Goal: Information Seeking & Learning: Learn about a topic

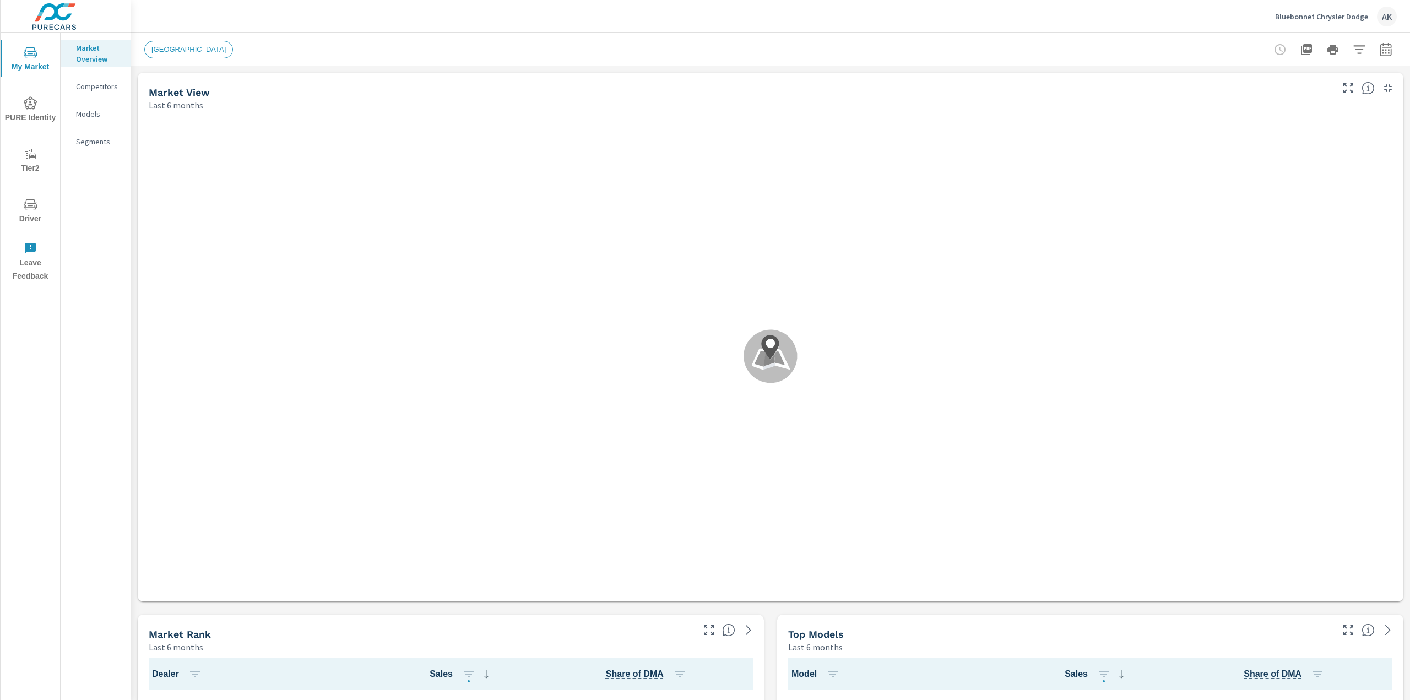
scroll to position [1, 0]
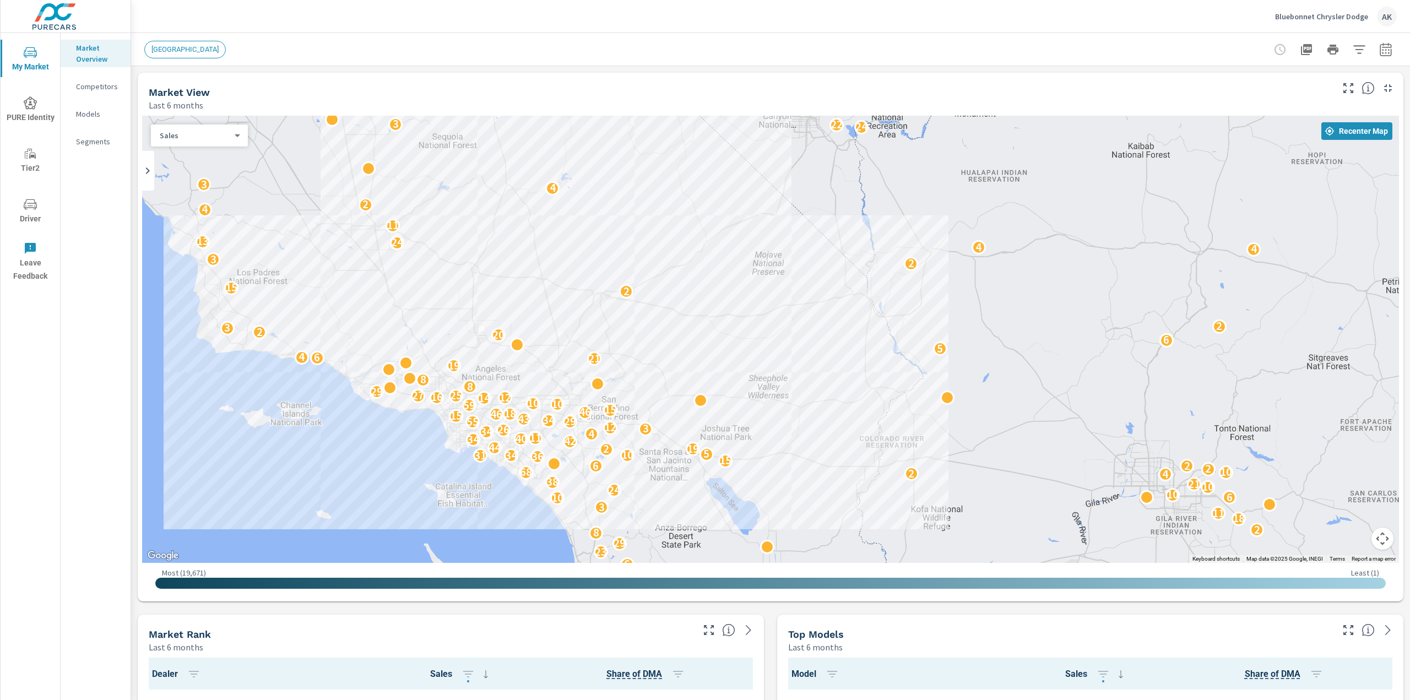
scroll to position [55, 0]
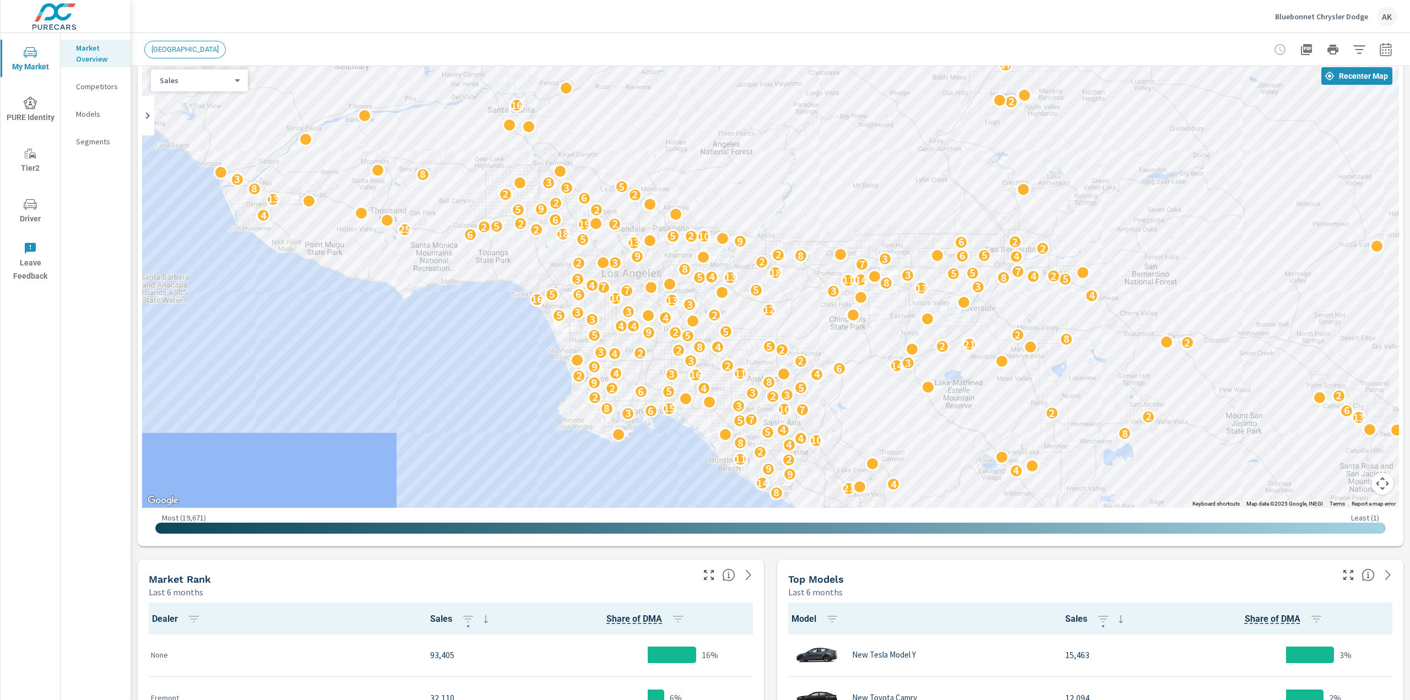
drag, startPoint x: 372, startPoint y: 320, endPoint x: 394, endPoint y: 416, distance: 97.9
click at [394, 416] on div "2 4 25 2 6 6 3 28 19 2 4 3 7 16 8 14 8 21 4 14 9 4 9 2 11 4 2 3 4 8 10 4 8 5 4 …" at bounding box center [770, 284] width 1257 height 447
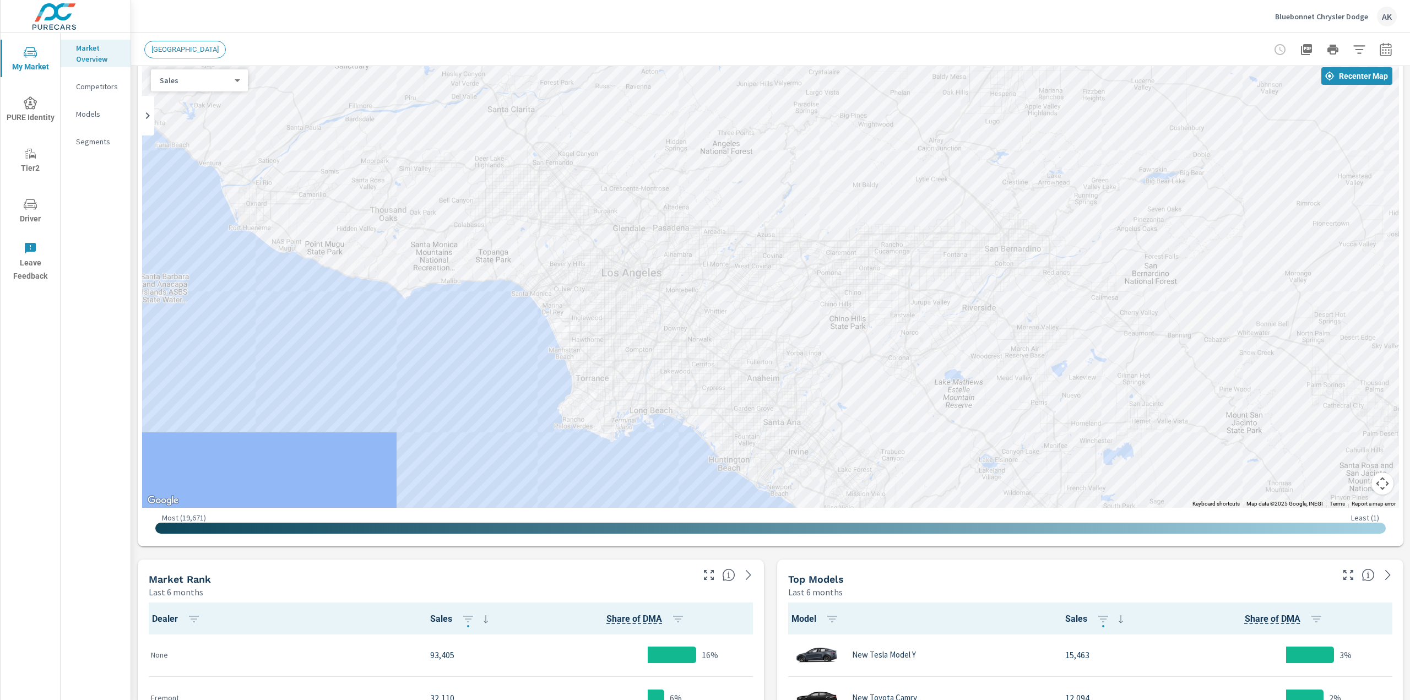
click at [104, 497] on div "Market Overview Competitors Models Segments" at bounding box center [96, 366] width 70 height 667
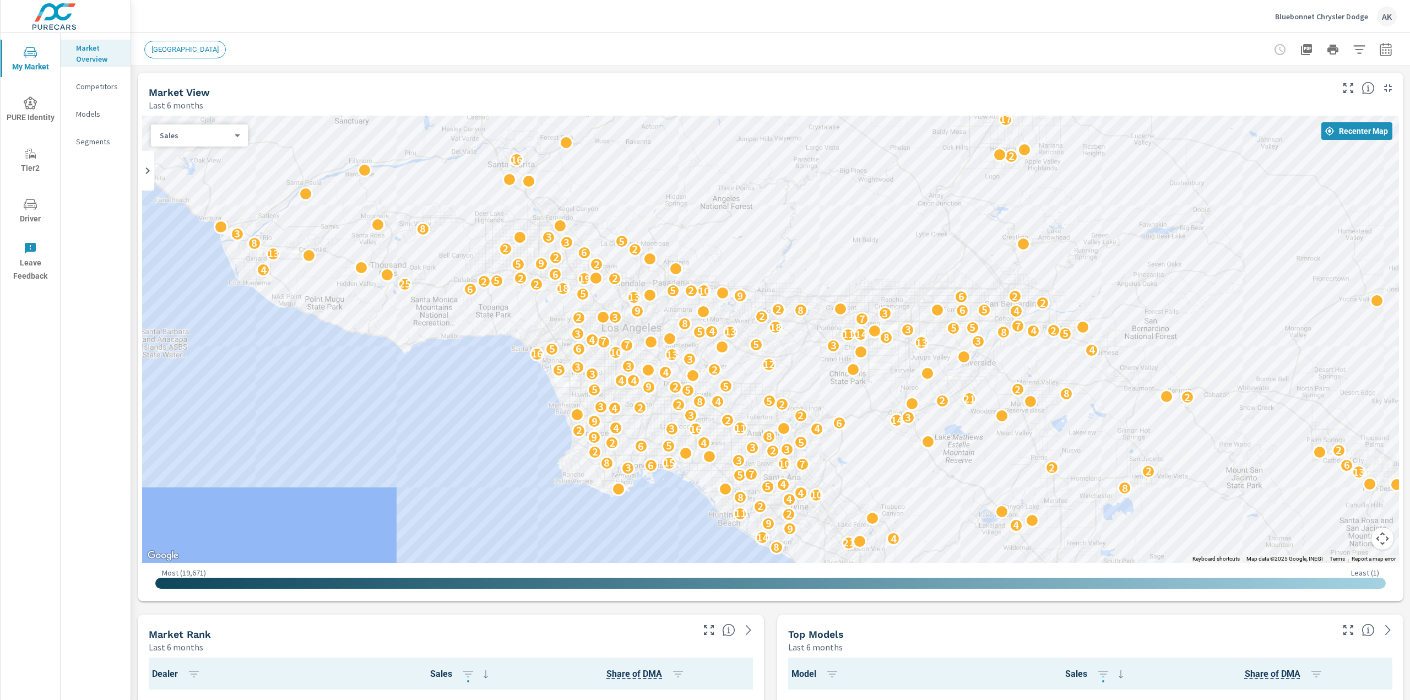
click at [84, 86] on p "Competitors" at bounding box center [99, 86] width 46 height 11
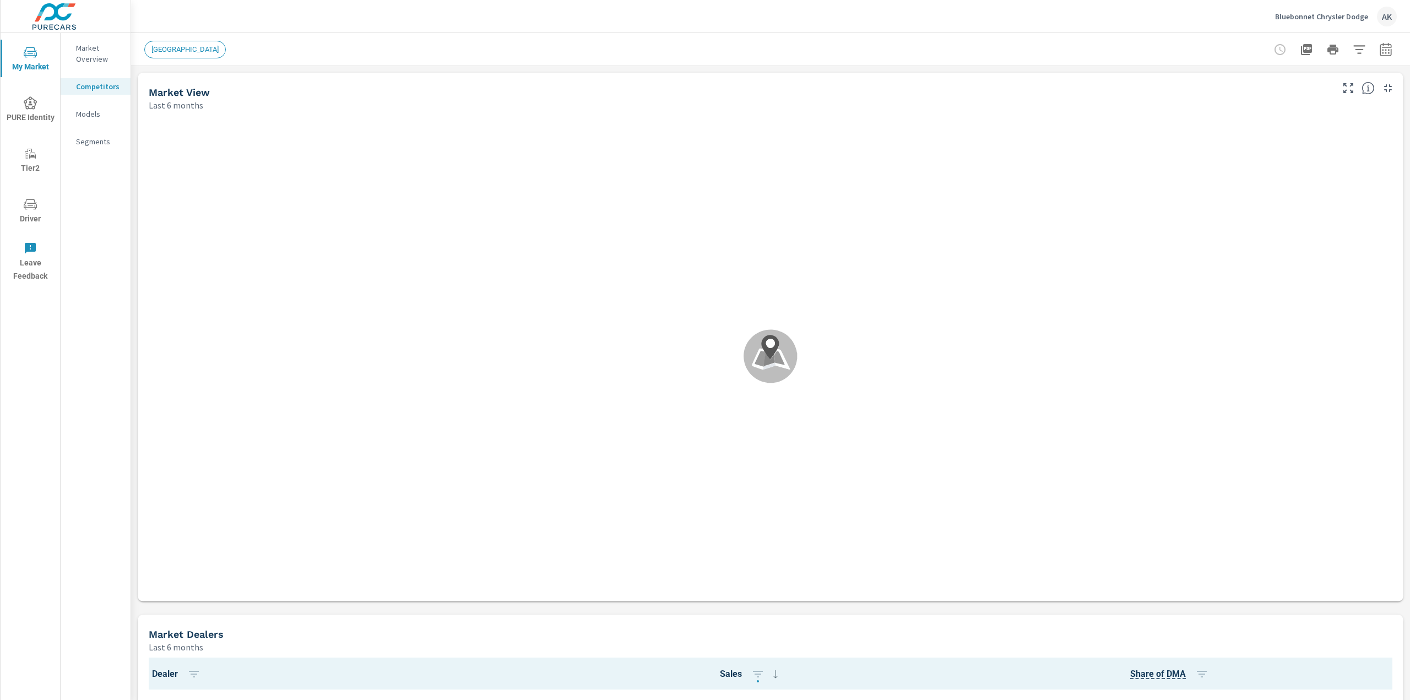
scroll to position [1, 0]
click at [94, 116] on p "Models" at bounding box center [99, 113] width 46 height 11
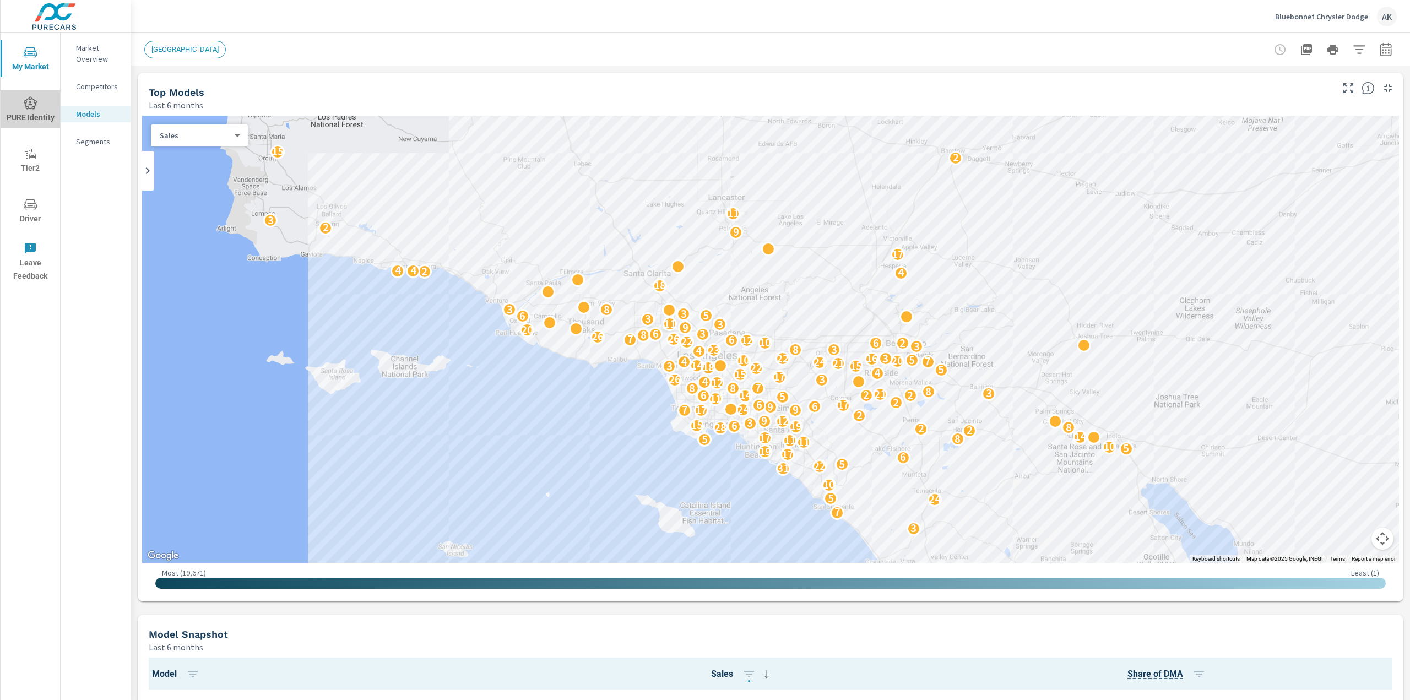
click at [43, 117] on span "PURE Identity" at bounding box center [30, 110] width 53 height 28
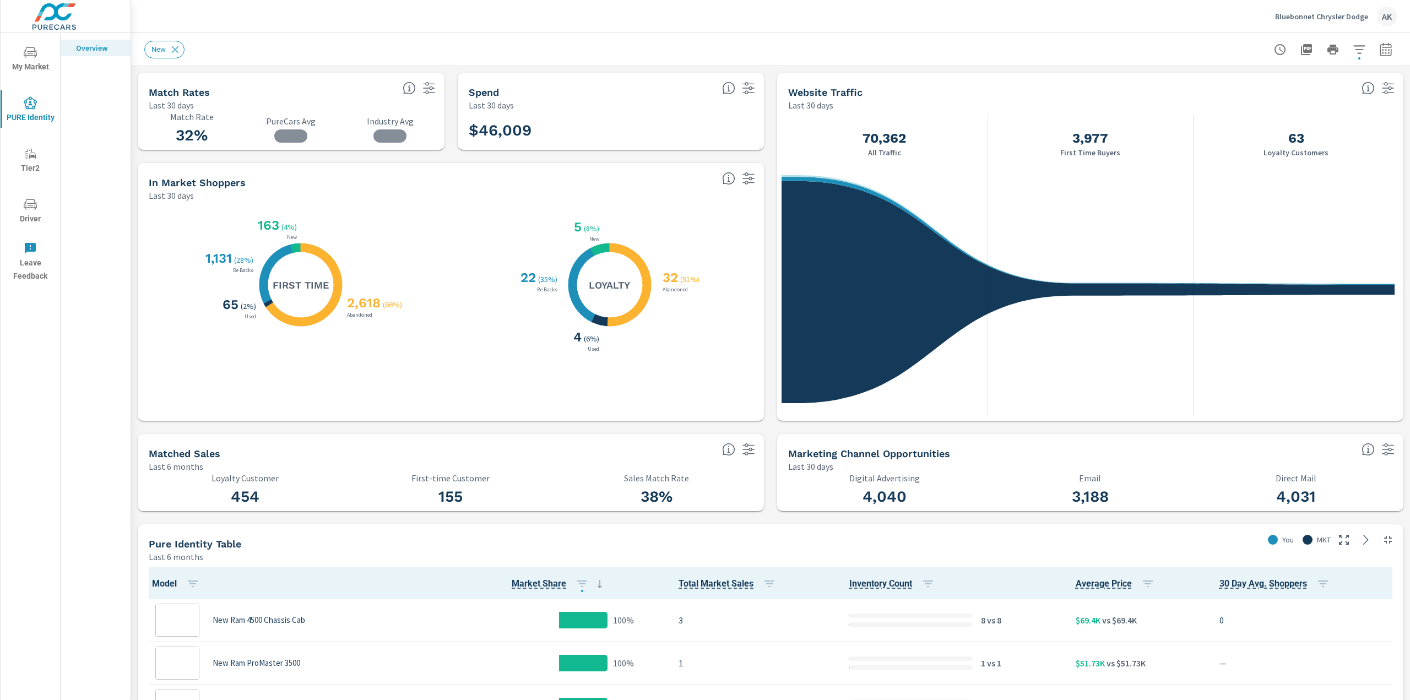
scroll to position [1, 0]
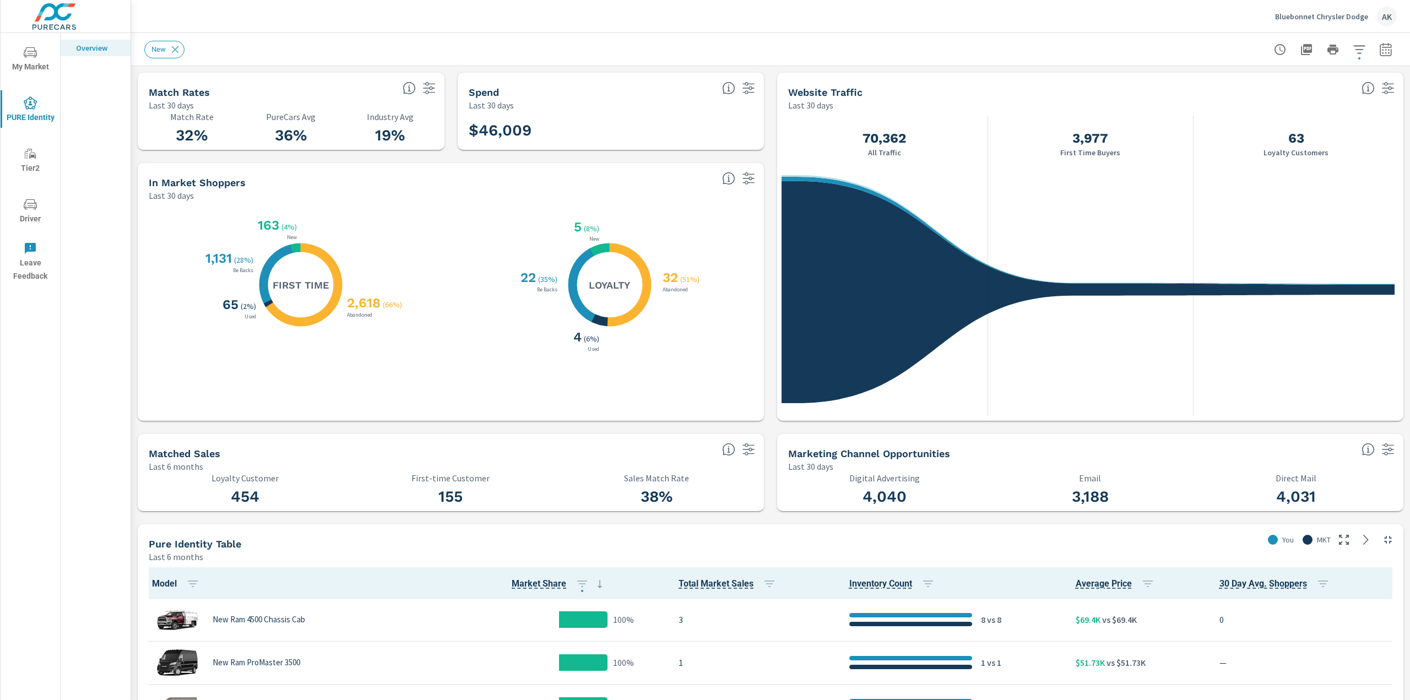
click at [754, 188] on div "In Market Shoppers Last 30 days" at bounding box center [451, 182] width 626 height 39
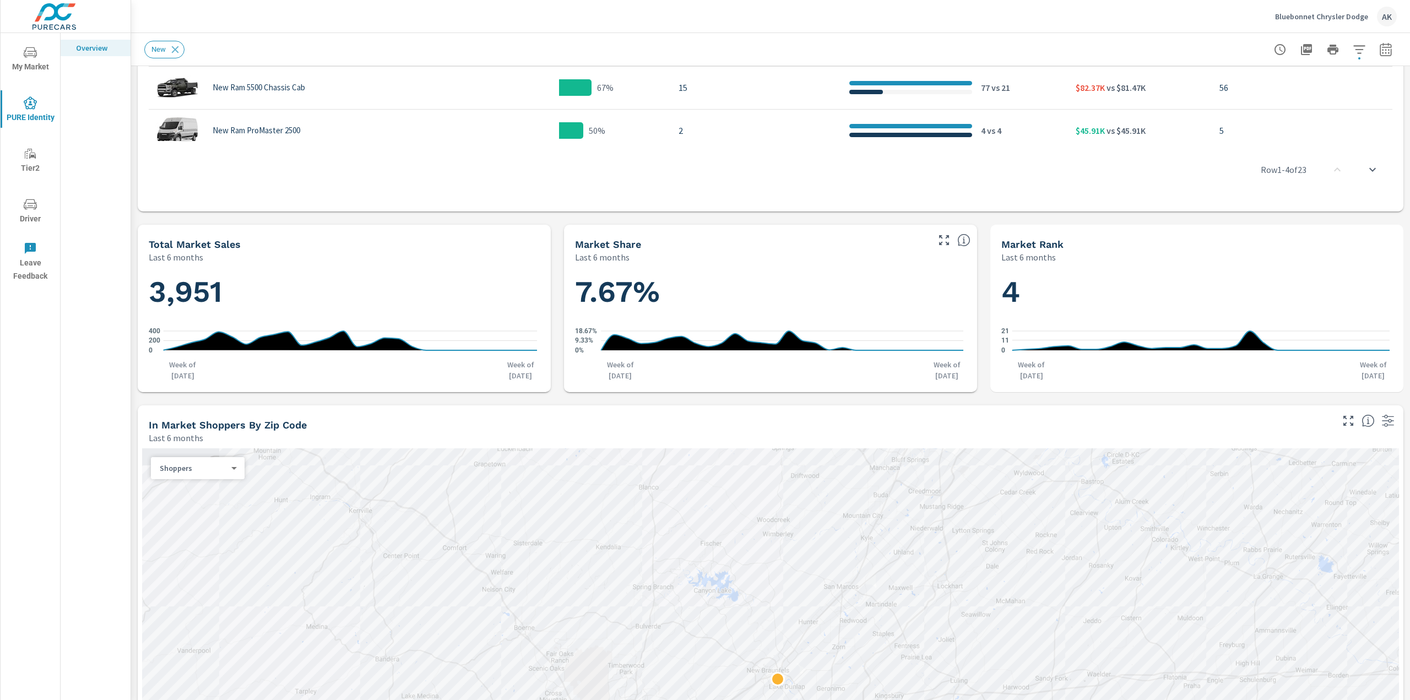
scroll to position [901, 0]
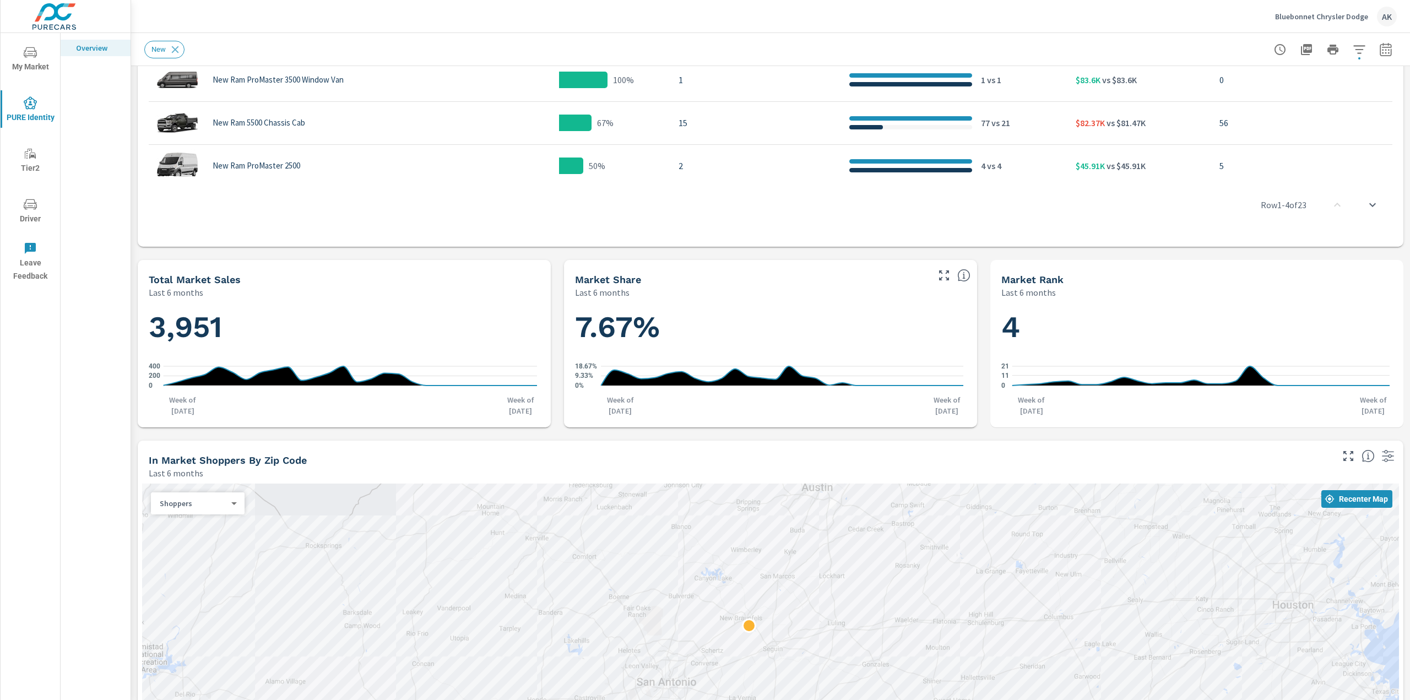
scroll to position [460, 0]
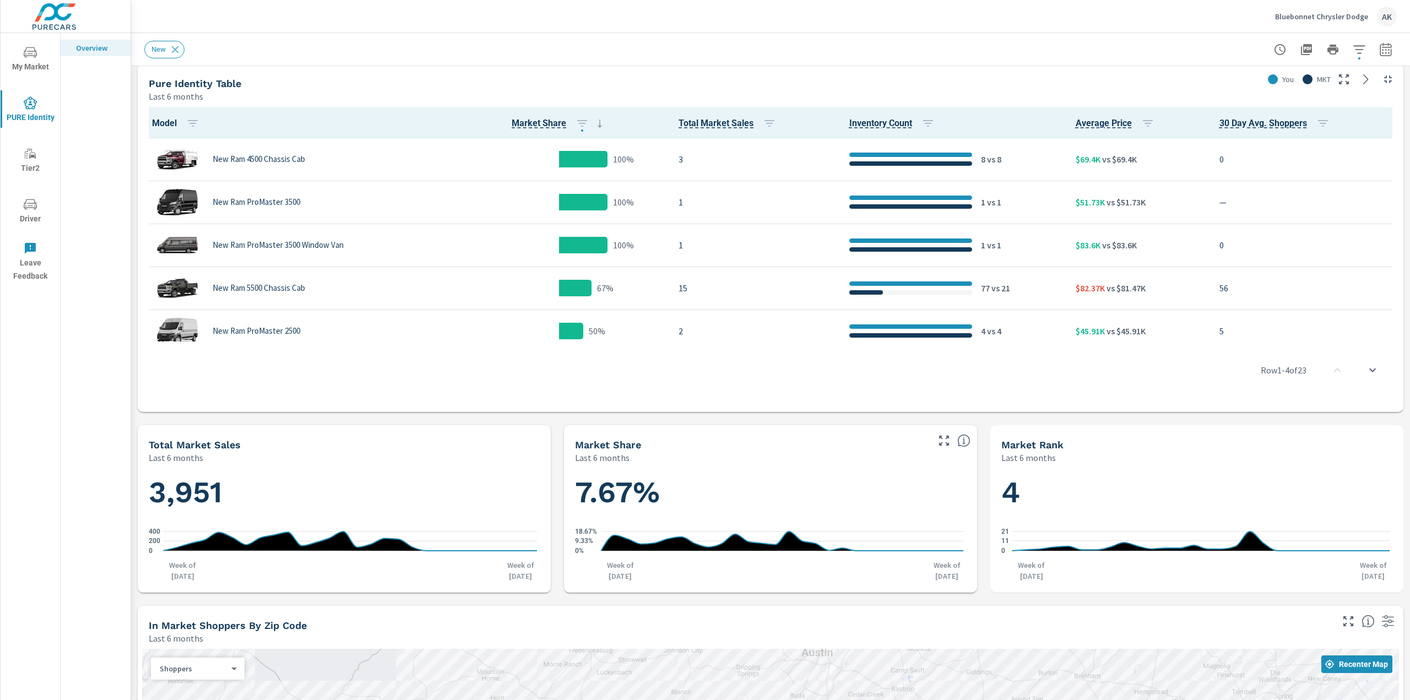
click at [28, 209] on icon "nav menu" at bounding box center [30, 204] width 13 height 13
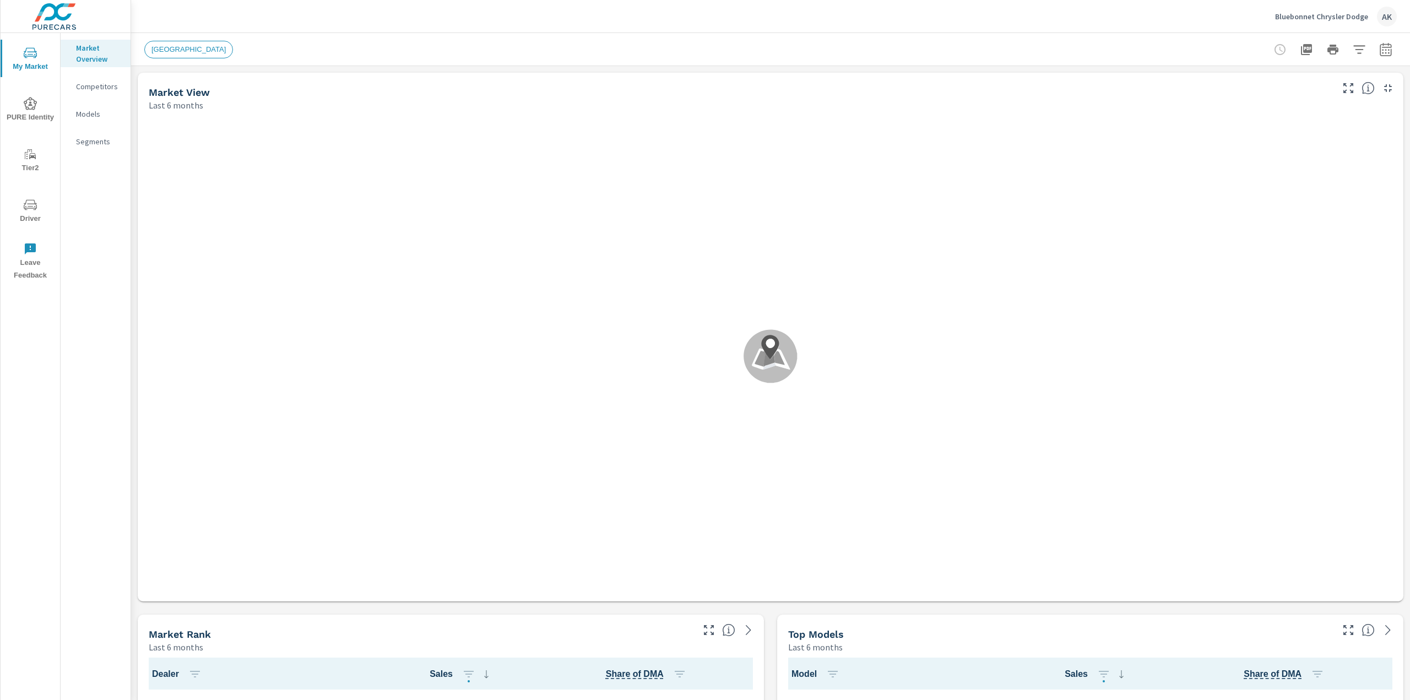
scroll to position [1, 0]
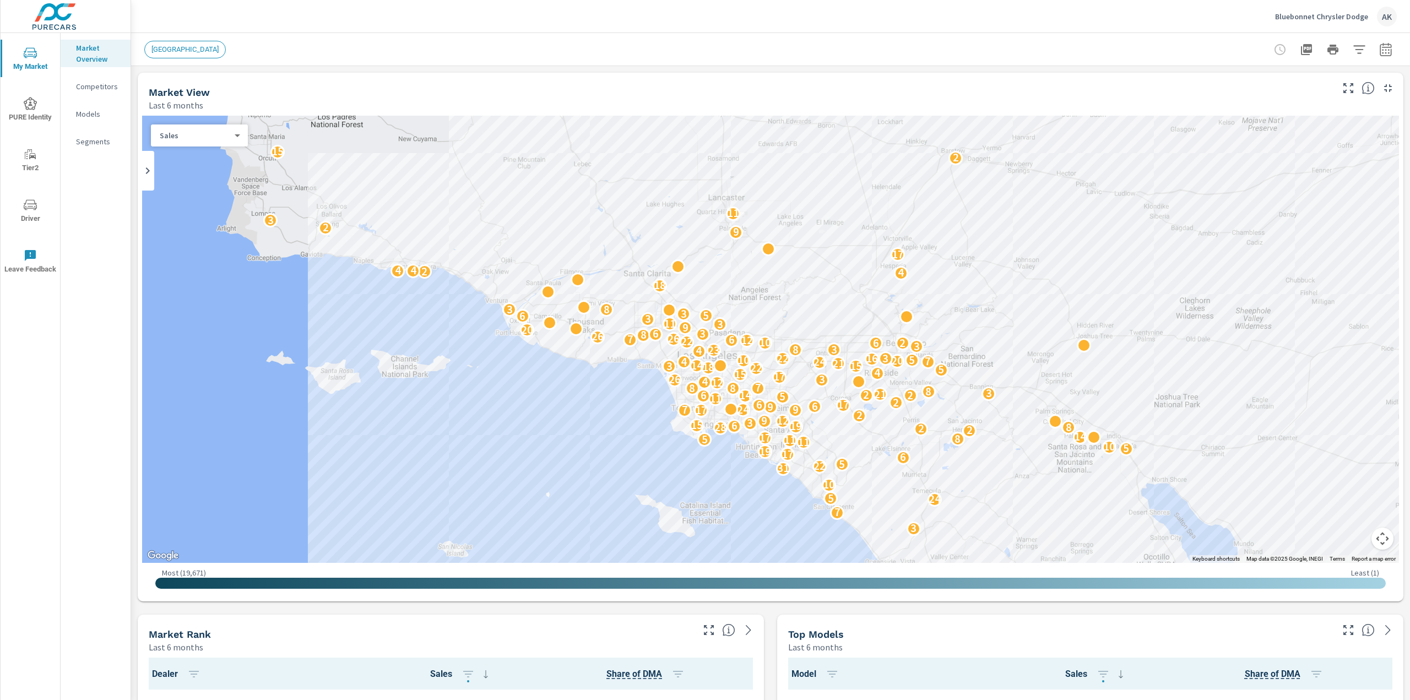
click at [33, 55] on icon "nav menu" at bounding box center [30, 52] width 13 height 13
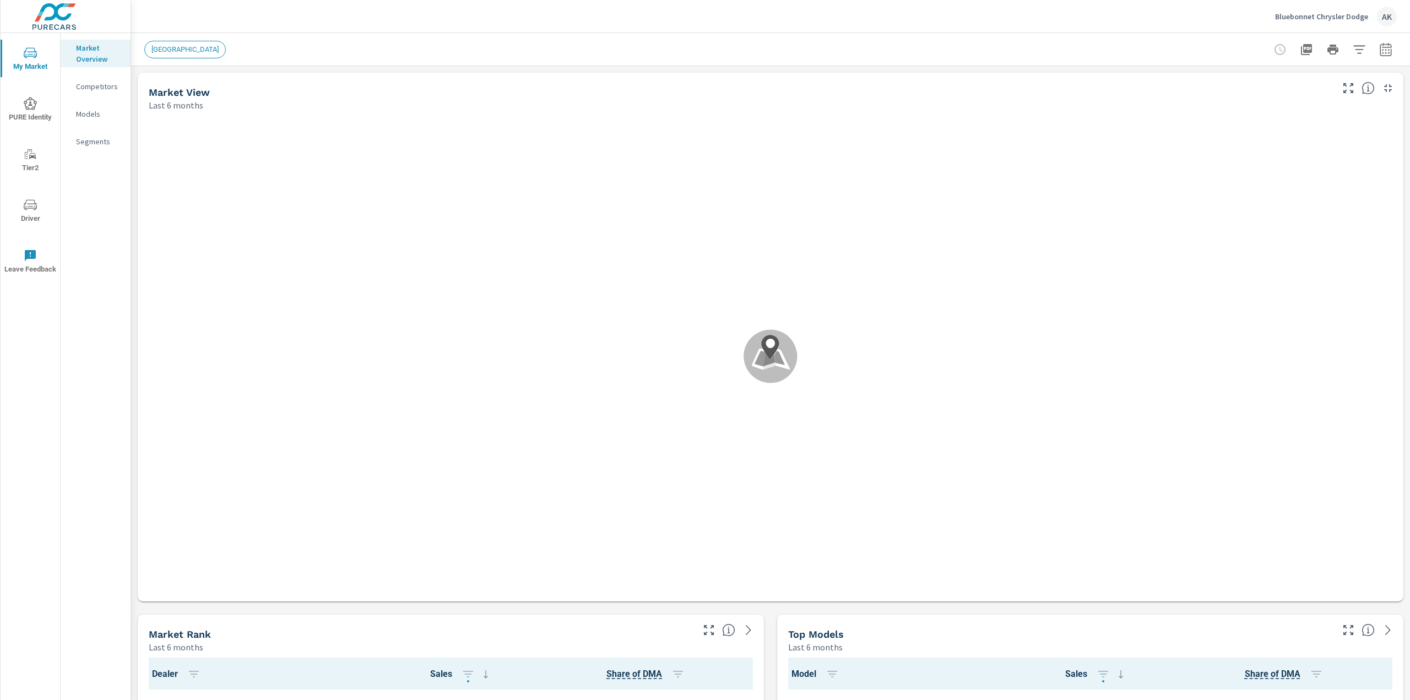
scroll to position [1, 0]
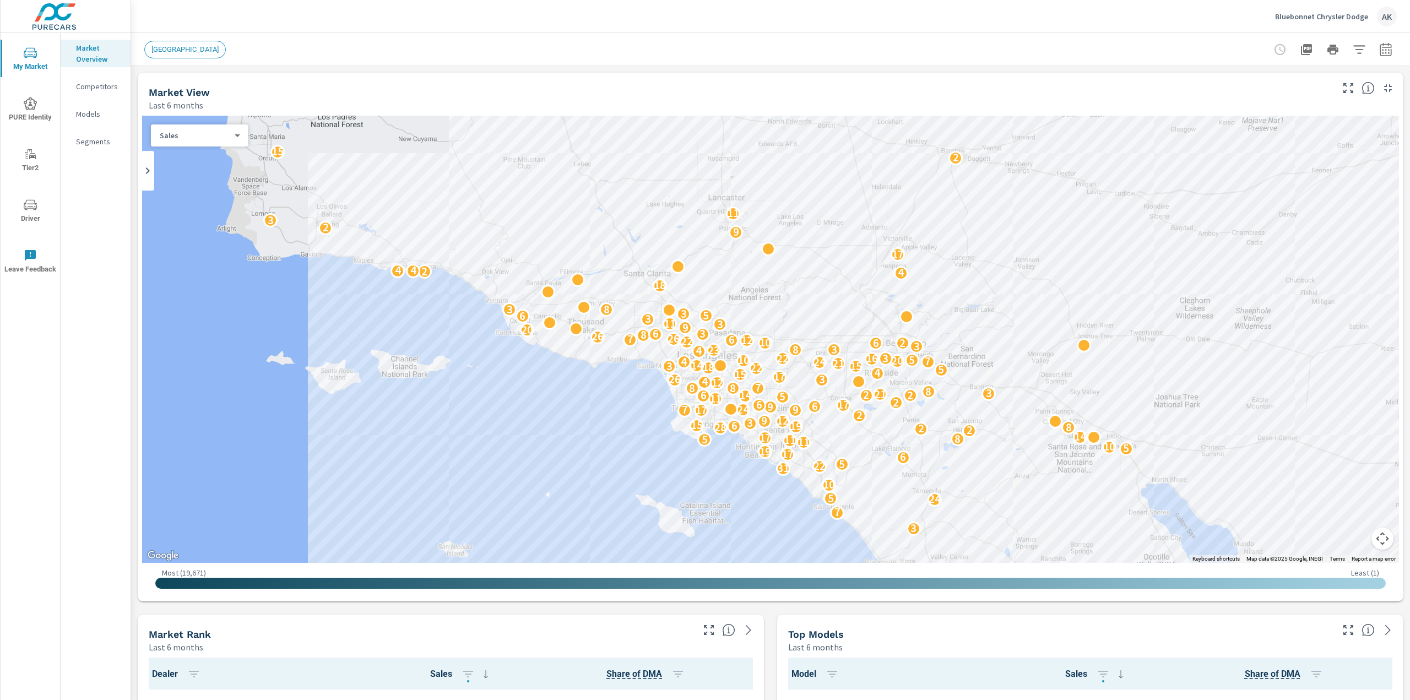
click at [35, 99] on icon "nav menu" at bounding box center [30, 103] width 13 height 13
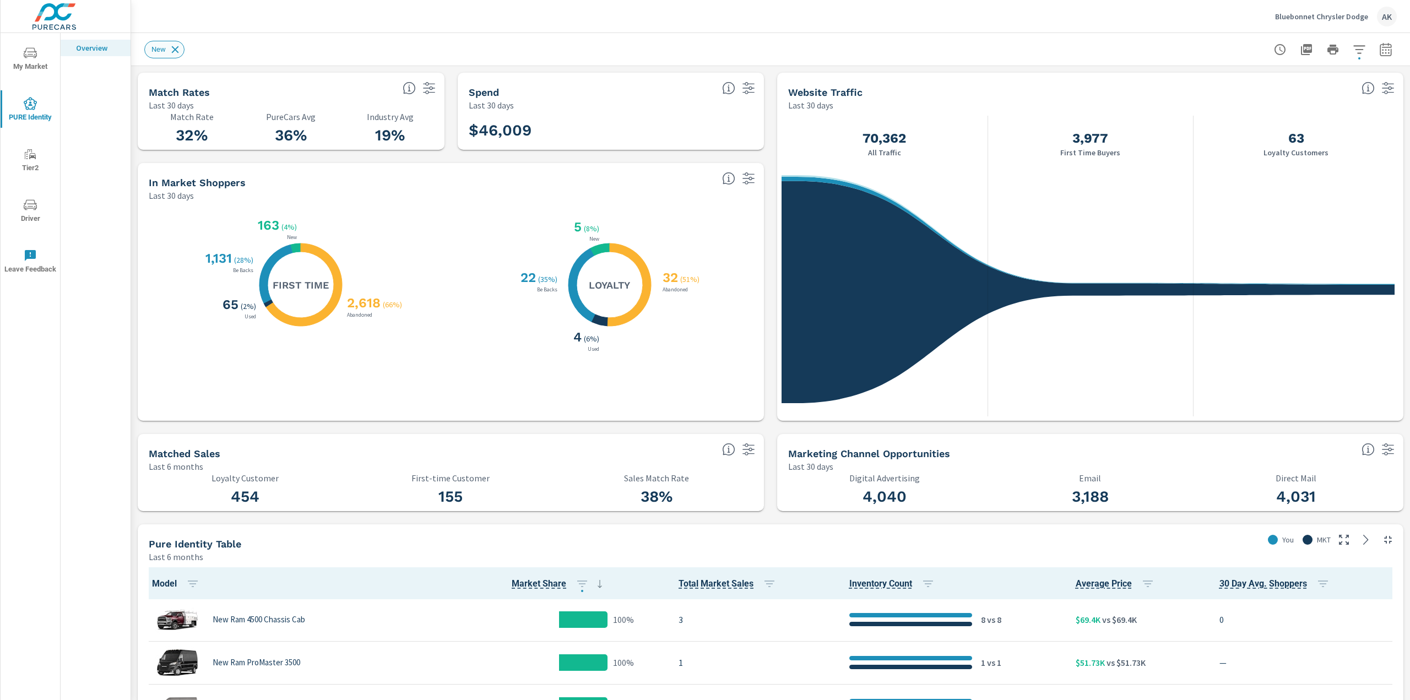
click at [178, 53] on icon at bounding box center [175, 50] width 12 height 12
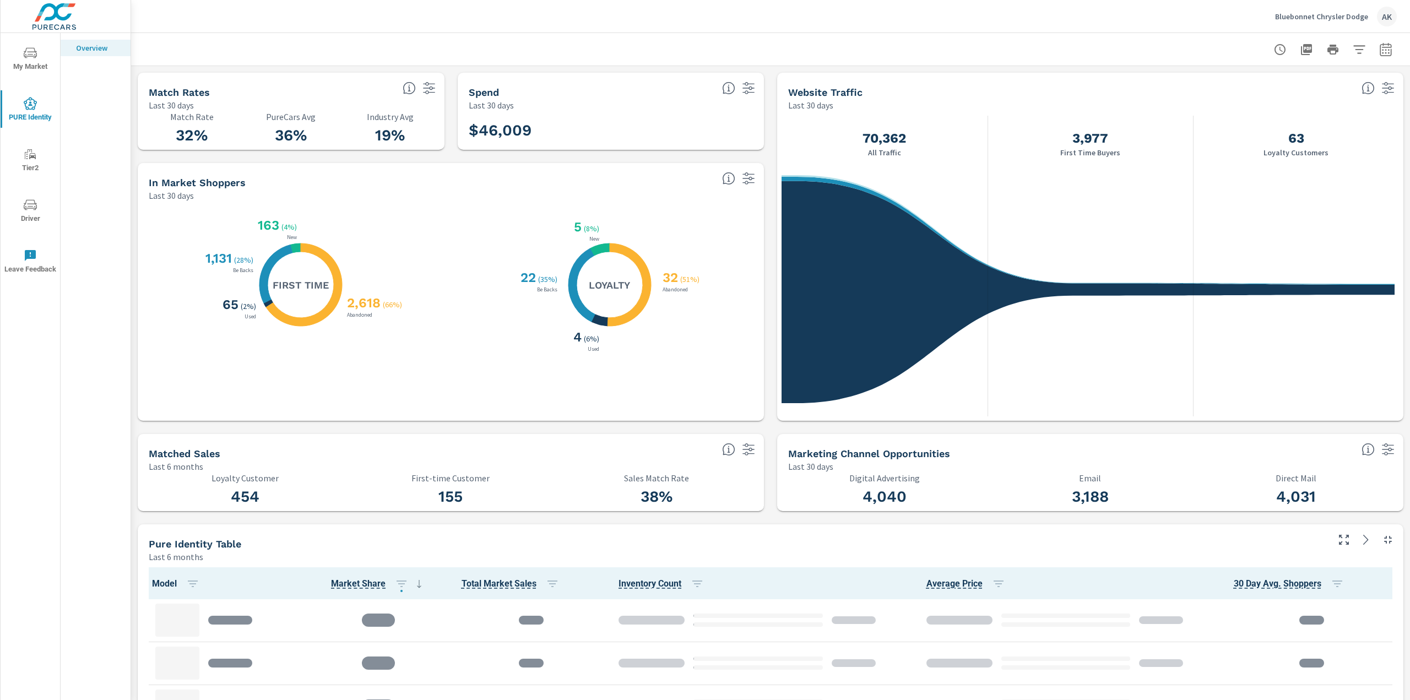
click at [37, 194] on button "Driver" at bounding box center [30, 210] width 59 height 37
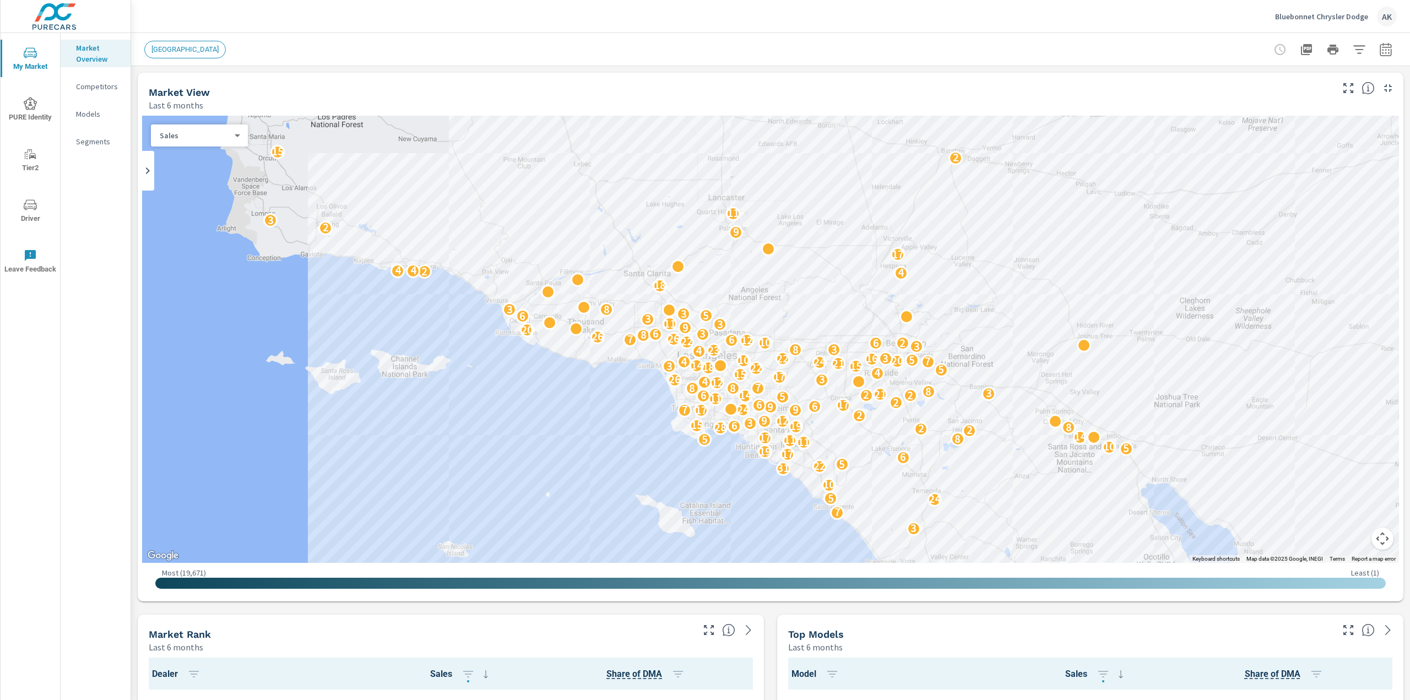
scroll to position [1, 0]
click at [41, 113] on span "PURE Identity" at bounding box center [30, 110] width 53 height 27
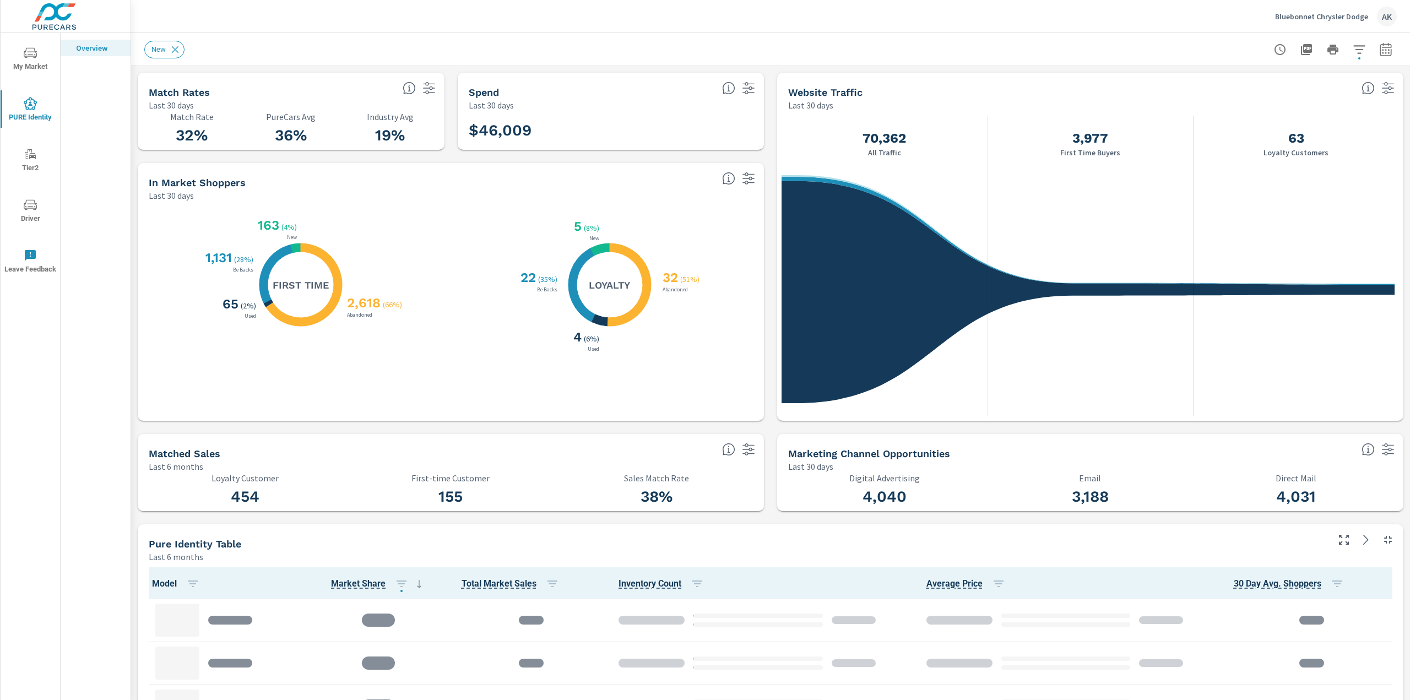
click at [1273, 50] on icon "button" at bounding box center [1279, 49] width 13 height 13
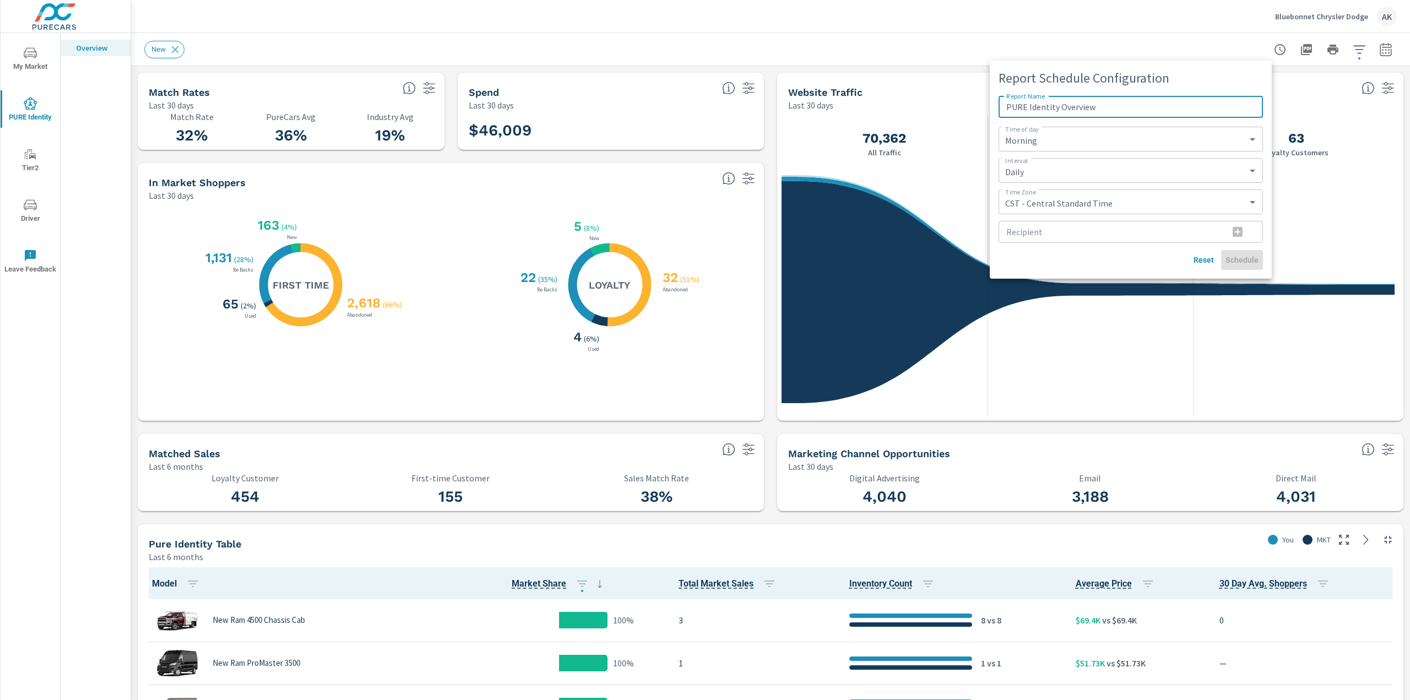
scroll to position [1, 0]
click at [1029, 342] on div at bounding box center [705, 350] width 1410 height 700
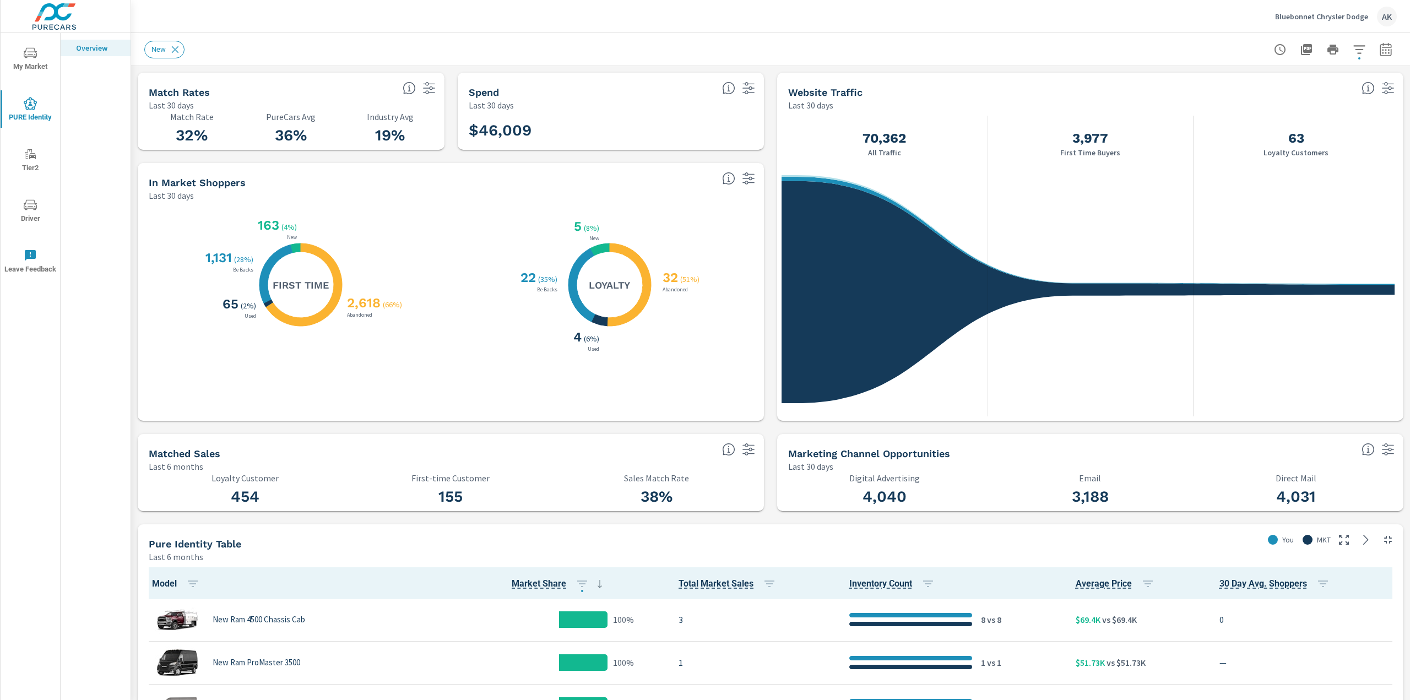
click at [44, 58] on span "My Market" at bounding box center [30, 59] width 53 height 27
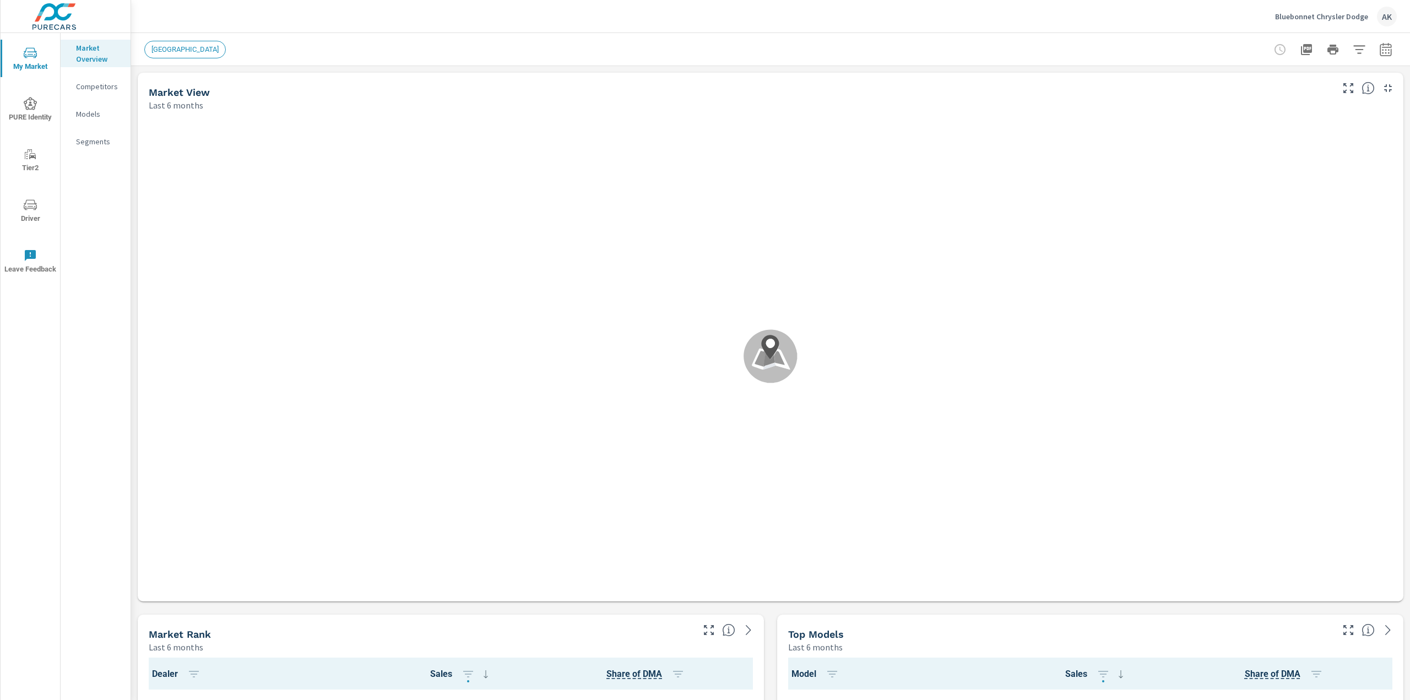
scroll to position [1, 0]
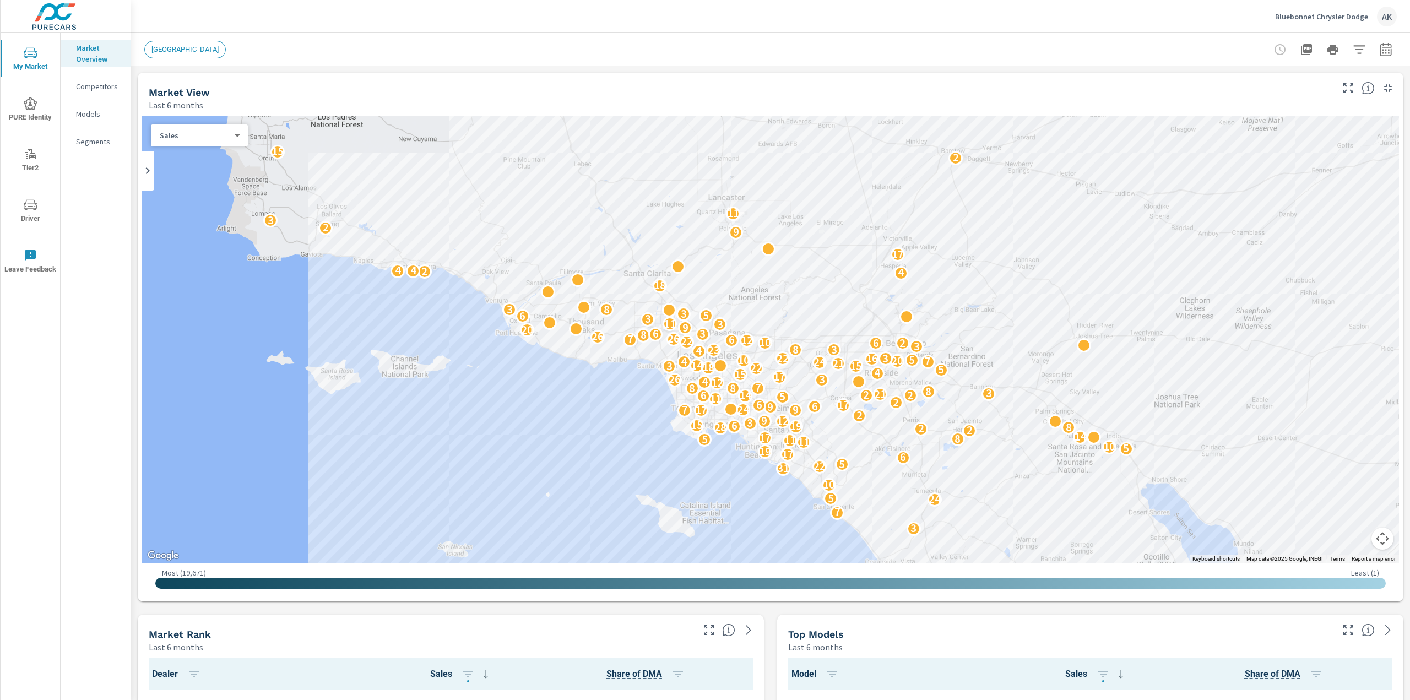
click at [54, 218] on span "Driver" at bounding box center [30, 211] width 53 height 27
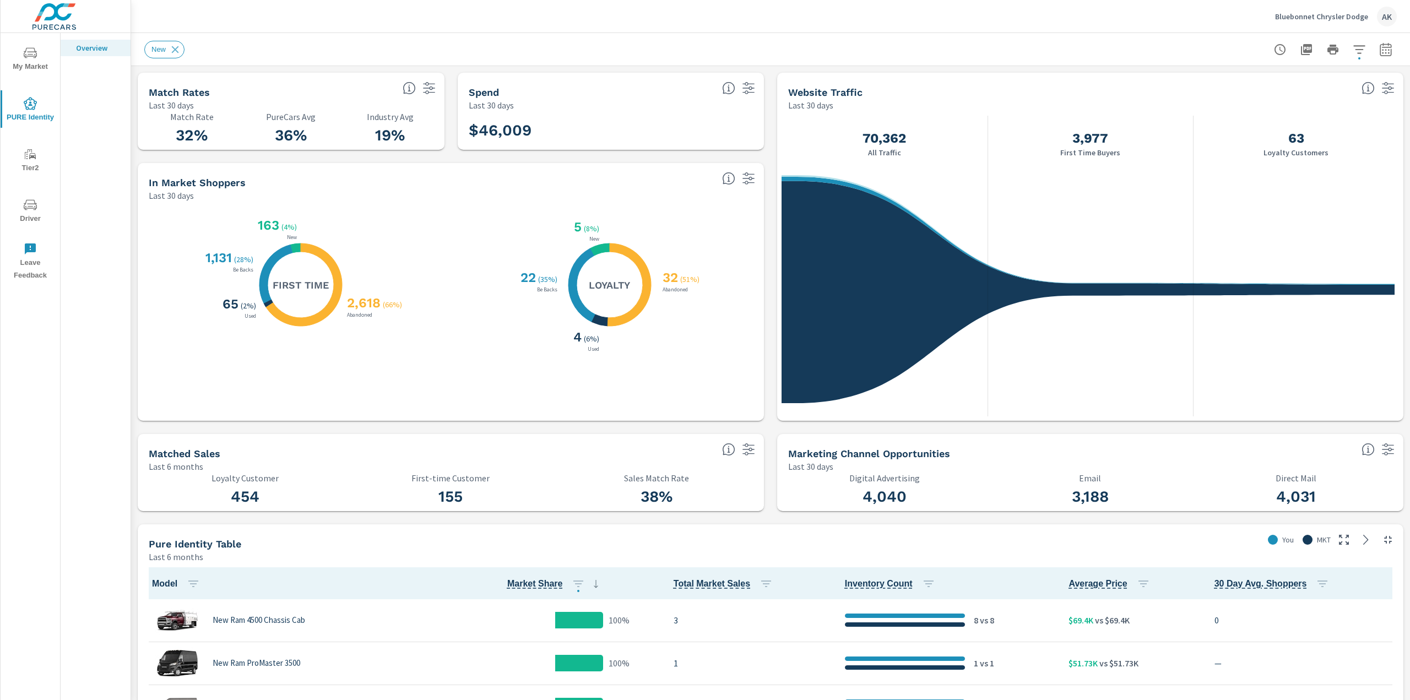
scroll to position [1, 0]
click at [1279, 42] on button "button" at bounding box center [1280, 50] width 22 height 22
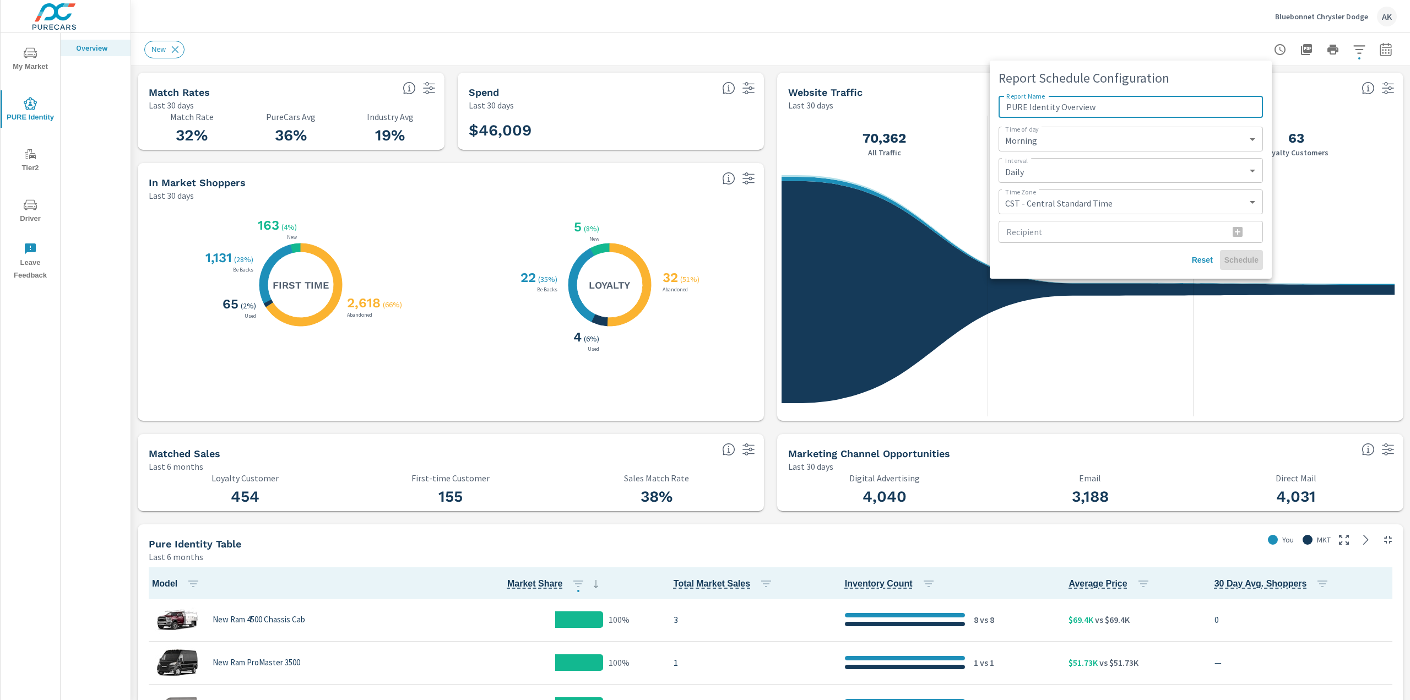
click at [1133, 235] on input "Recipient" at bounding box center [1108, 232] width 221 height 22
